Goal: Information Seeking & Learning: Learn about a topic

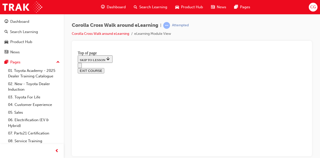
scroll to position [648, 0]
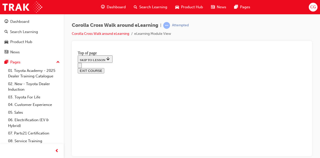
scroll to position [0, 0]
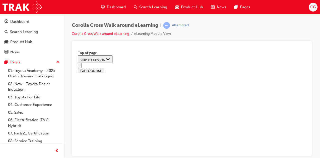
scroll to position [211, 0]
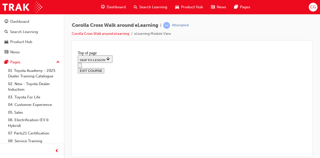
scroll to position [330, 0]
drag, startPoint x: 211, startPoint y: 124, endPoint x: 201, endPoint y: 130, distance: 11.5
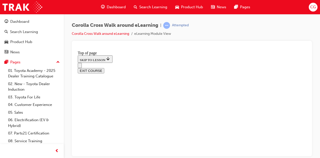
scroll to position [108, 0]
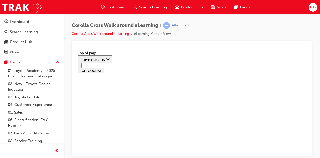
scroll to position [144, 0]
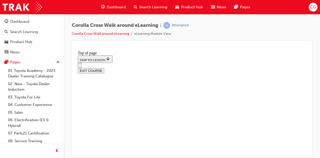
scroll to position [304, 0]
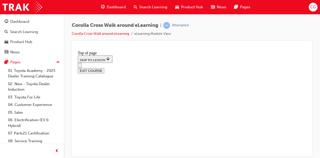
scroll to position [337, 0]
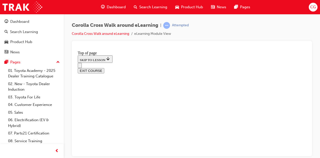
scroll to position [78, 0]
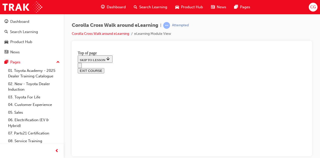
scroll to position [115, 0]
drag, startPoint x: 196, startPoint y: 63, endPoint x: 195, endPoint y: 68, distance: 5.2
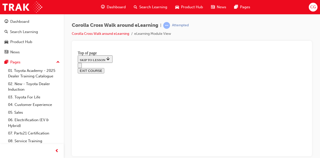
scroll to position [90, 0]
